Goal: Information Seeking & Learning: Understand process/instructions

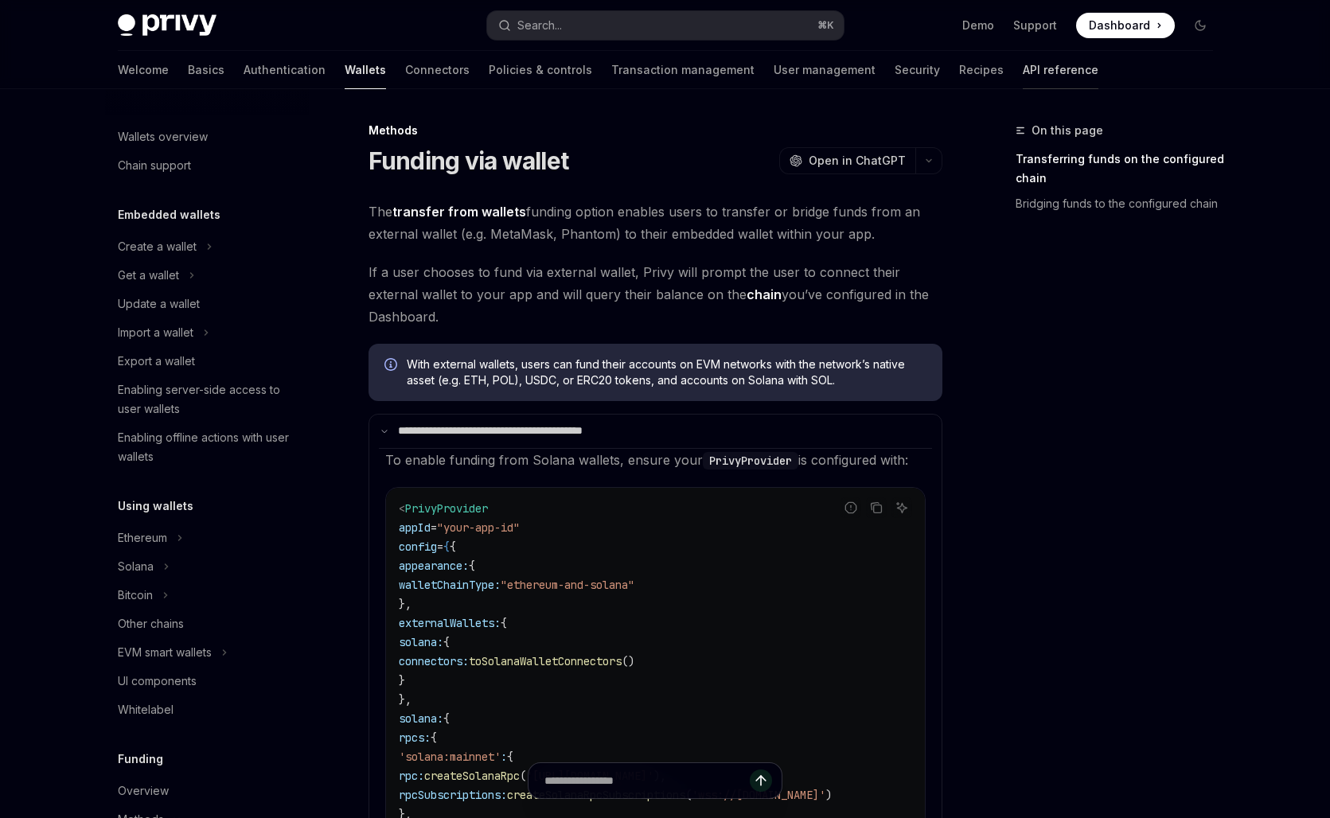
click at [1023, 66] on link "API reference" at bounding box center [1061, 70] width 76 height 38
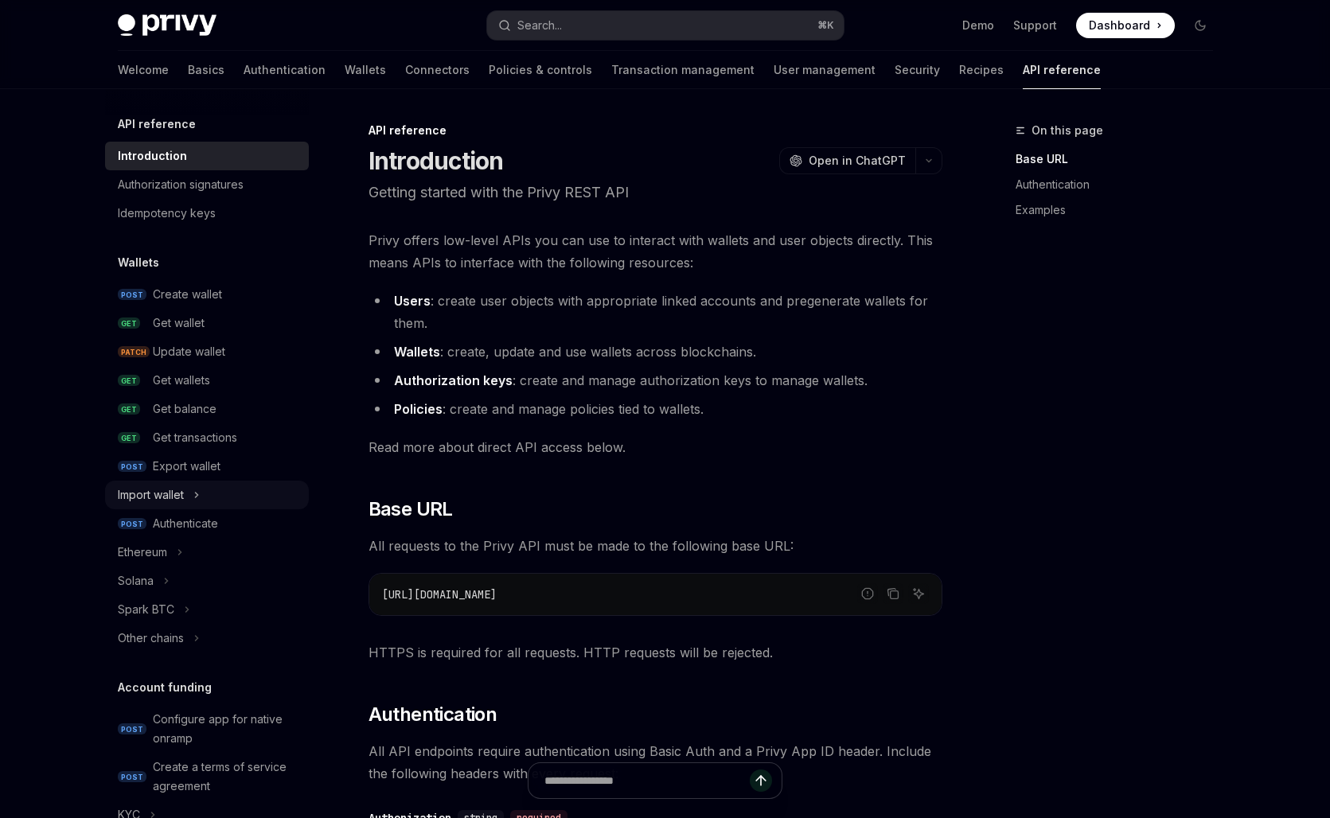
click at [217, 495] on button "Import wallet" at bounding box center [207, 495] width 204 height 29
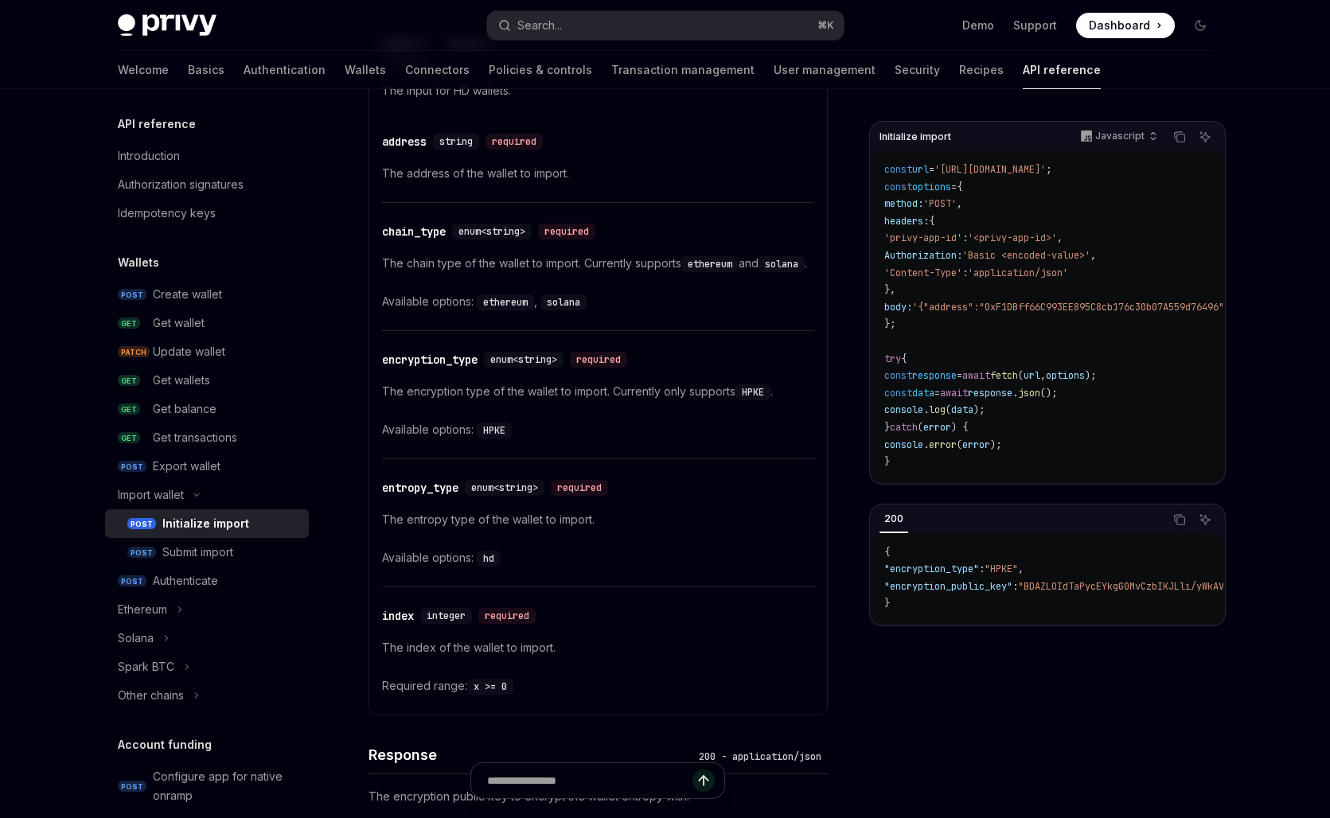
scroll to position [729, 0]
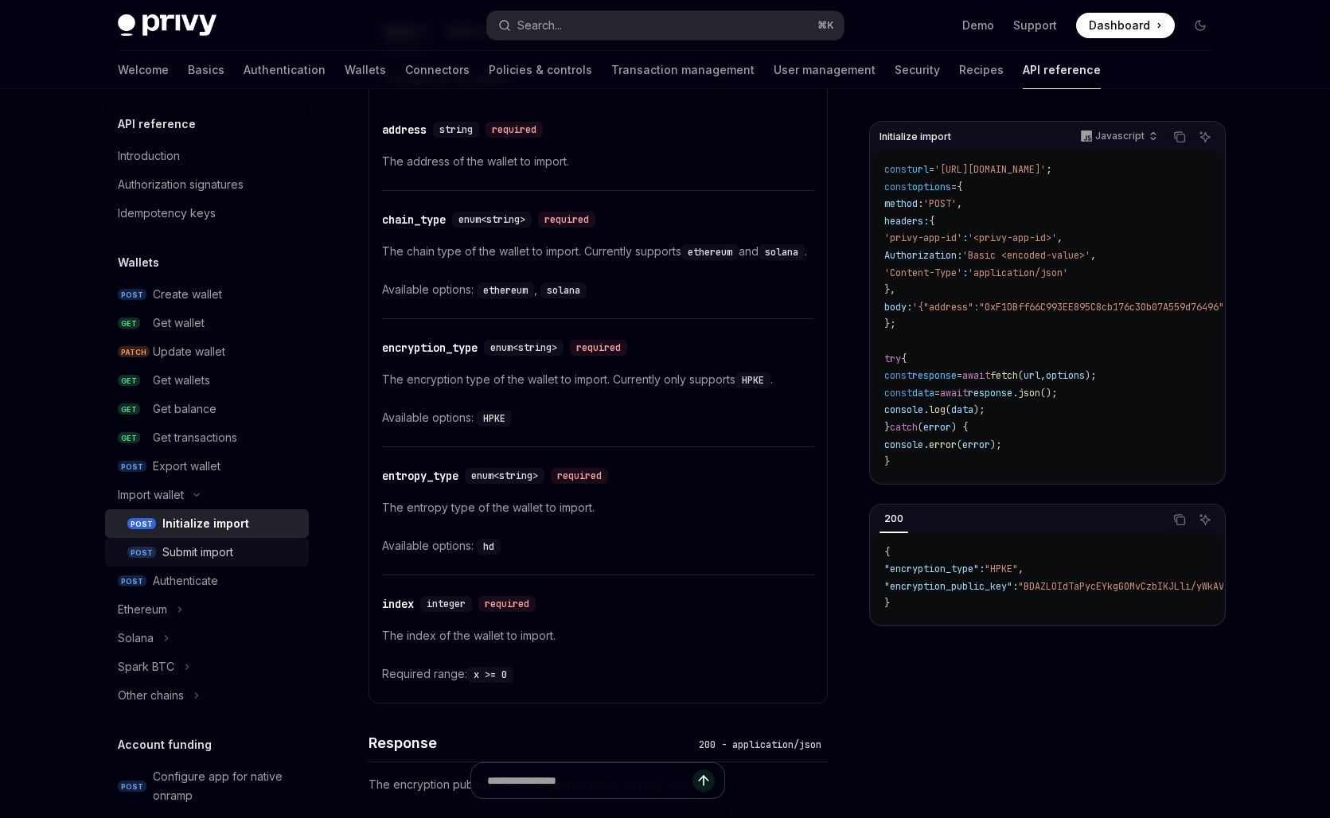
click at [212, 548] on div "Submit import" at bounding box center [197, 552] width 71 height 19
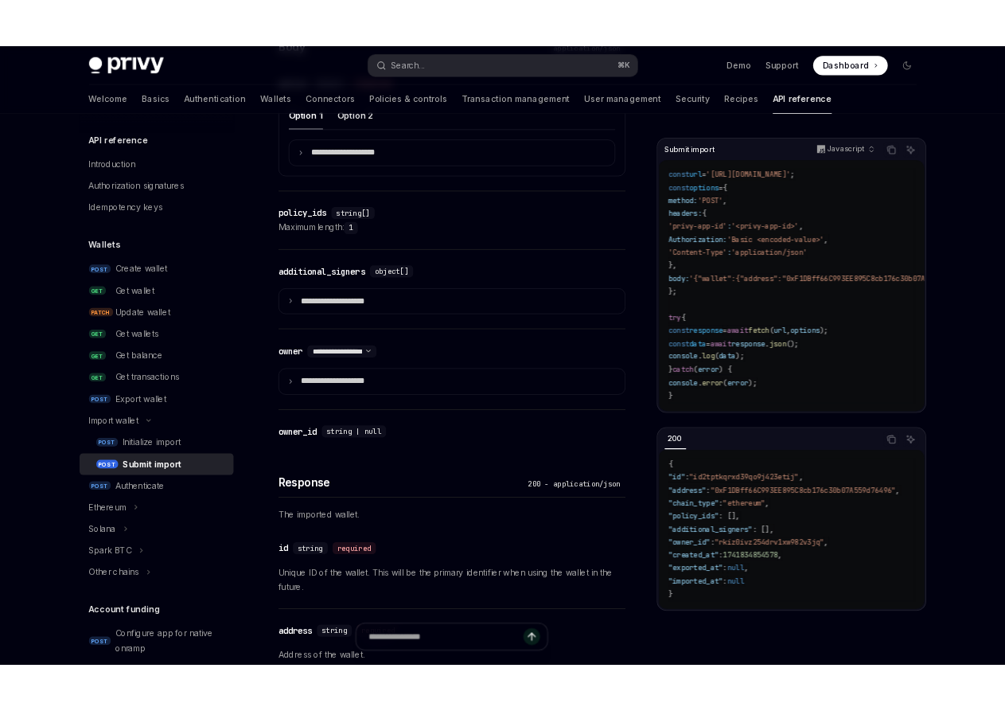
scroll to position [750, 0]
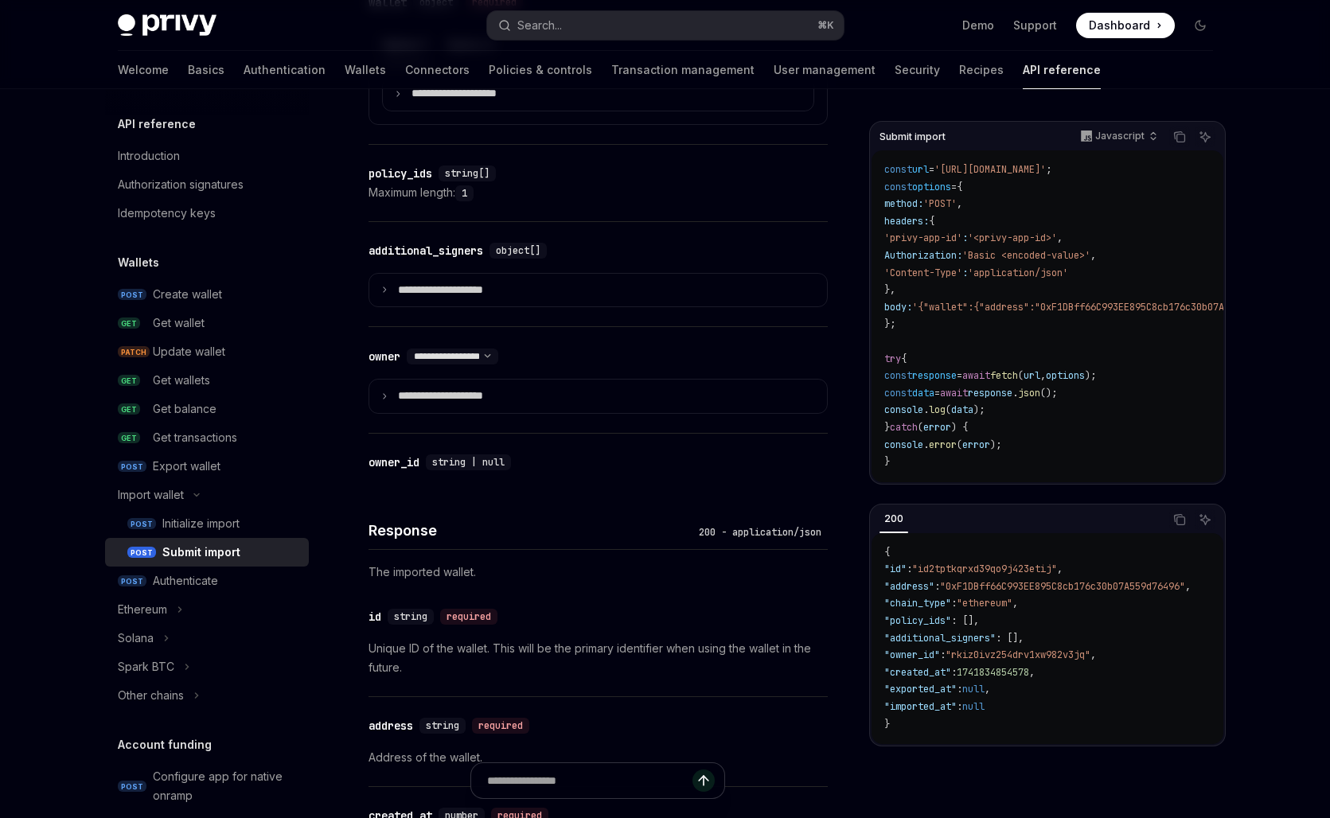
type textarea "*"
